Goal: Task Accomplishment & Management: Manage account settings

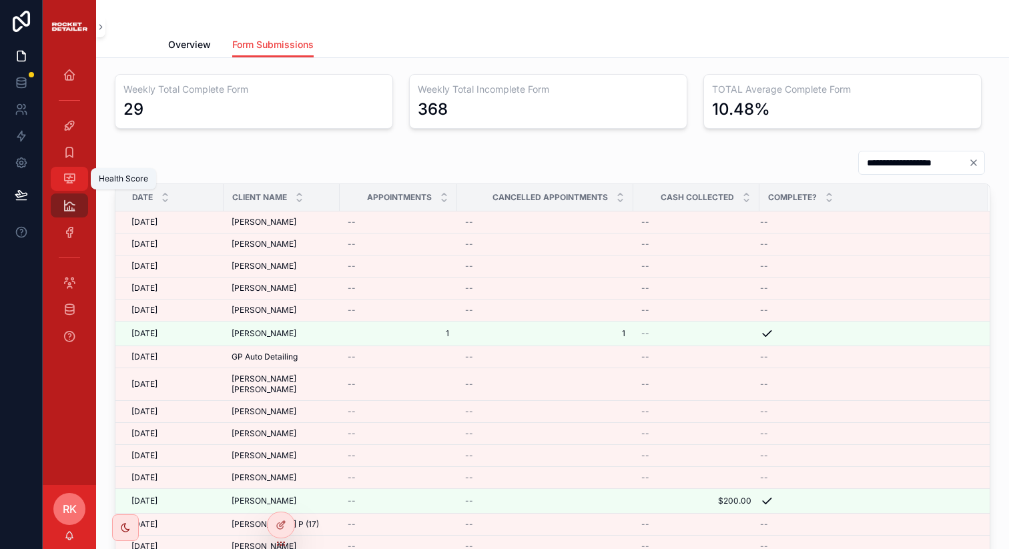
click at [65, 172] on icon "scrollable content" at bounding box center [69, 178] width 13 height 13
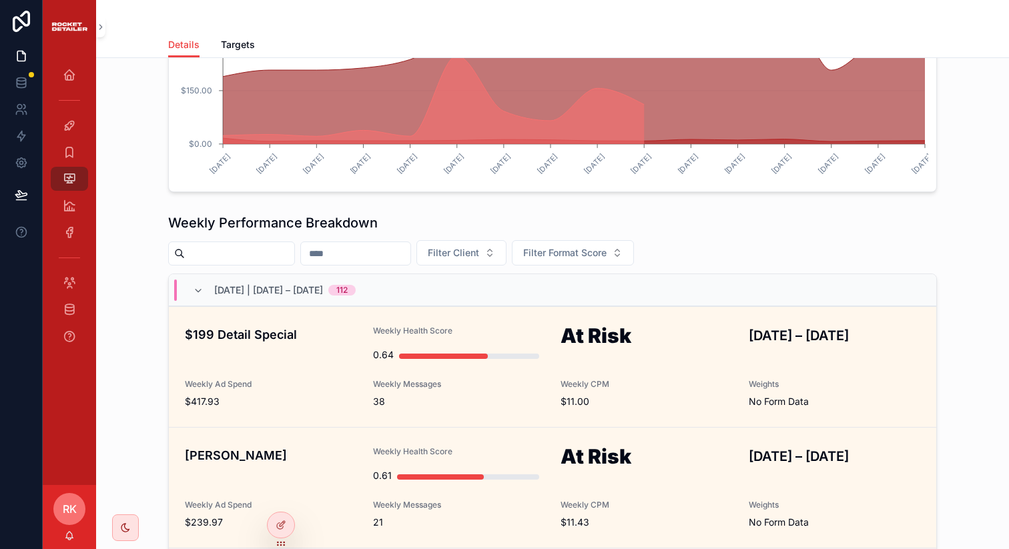
scroll to position [593, 0]
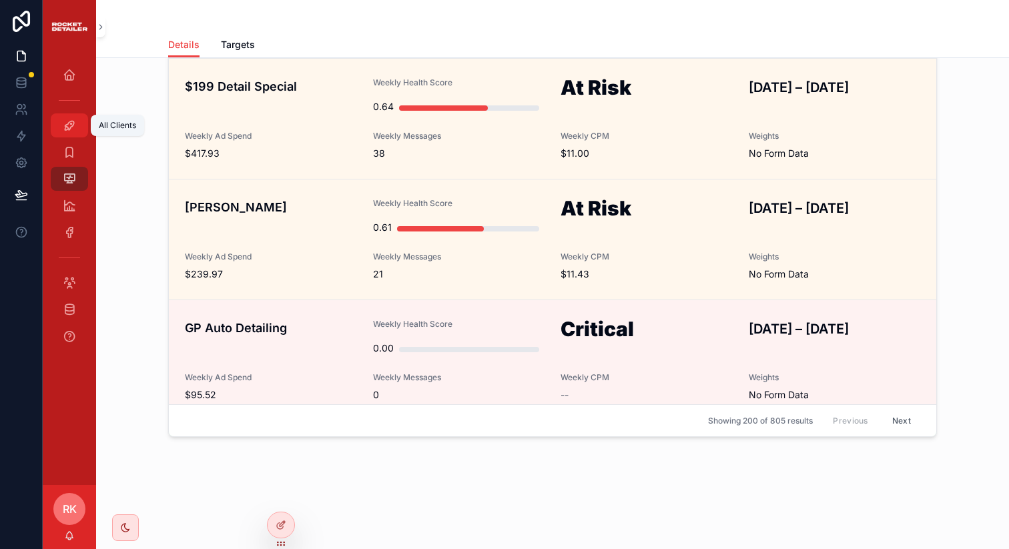
click at [69, 129] on icon "scrollable content" at bounding box center [69, 125] width 13 height 13
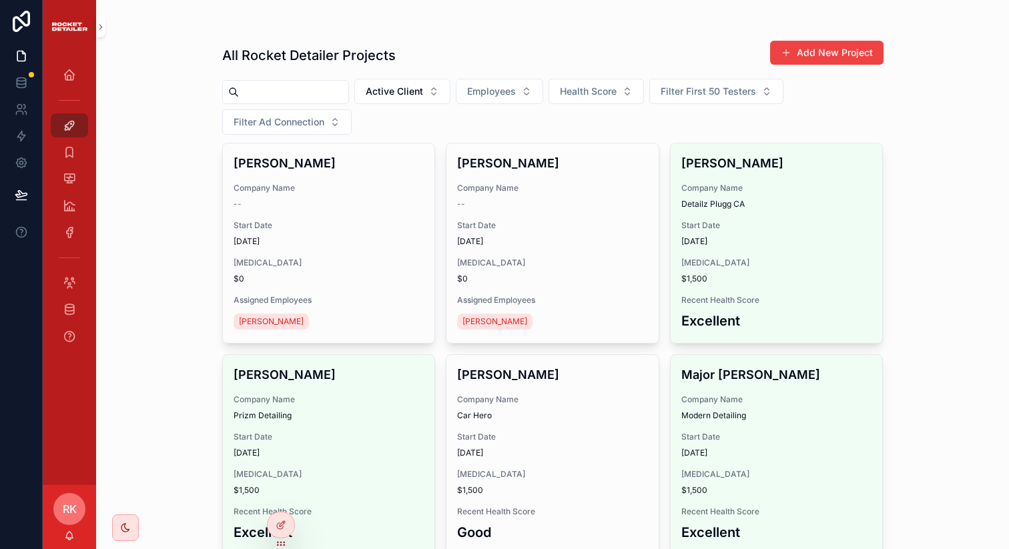
click at [308, 91] on input "scrollable content" at bounding box center [293, 92] width 109 height 19
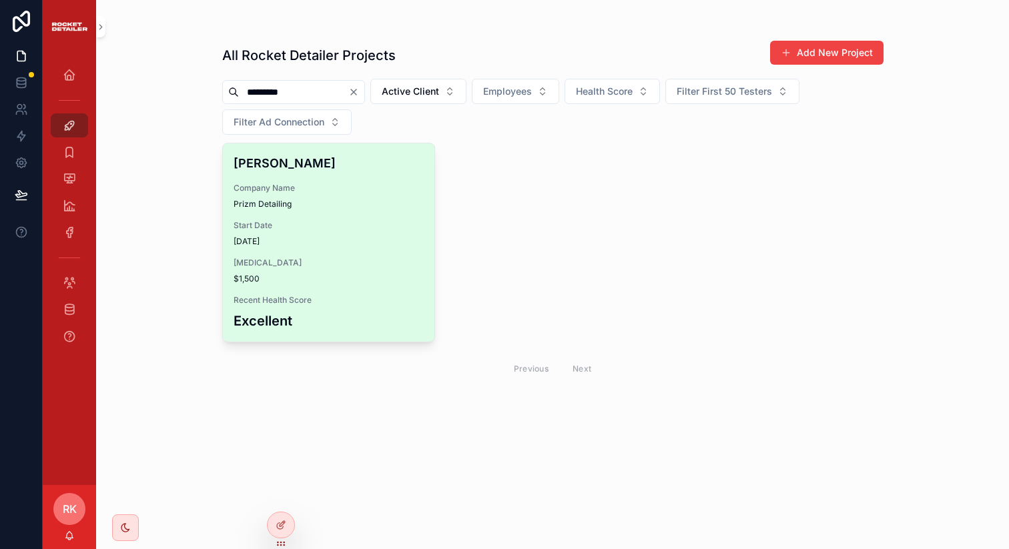
type input "*********"
click at [317, 236] on span "[DATE]" at bounding box center [328, 241] width 191 height 11
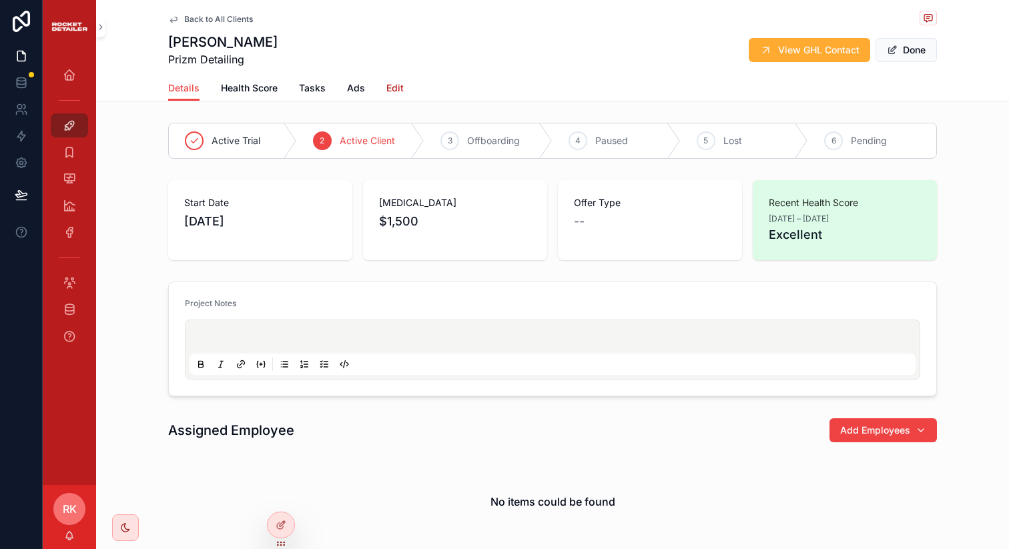
click at [395, 93] on span "Edit" at bounding box center [394, 87] width 17 height 13
